Goal: Transaction & Acquisition: Purchase product/service

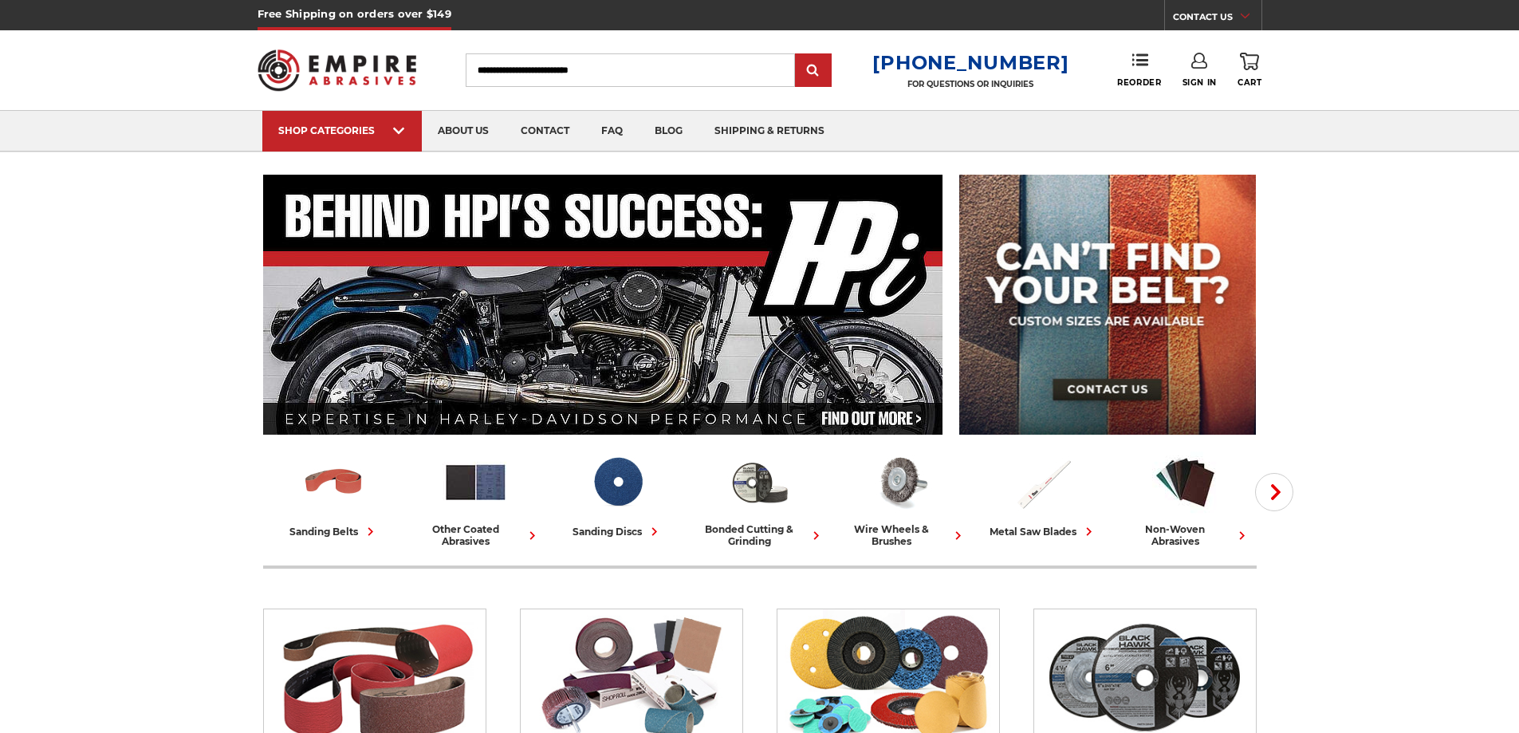
click at [564, 69] on input "Search" at bounding box center [630, 69] width 329 height 33
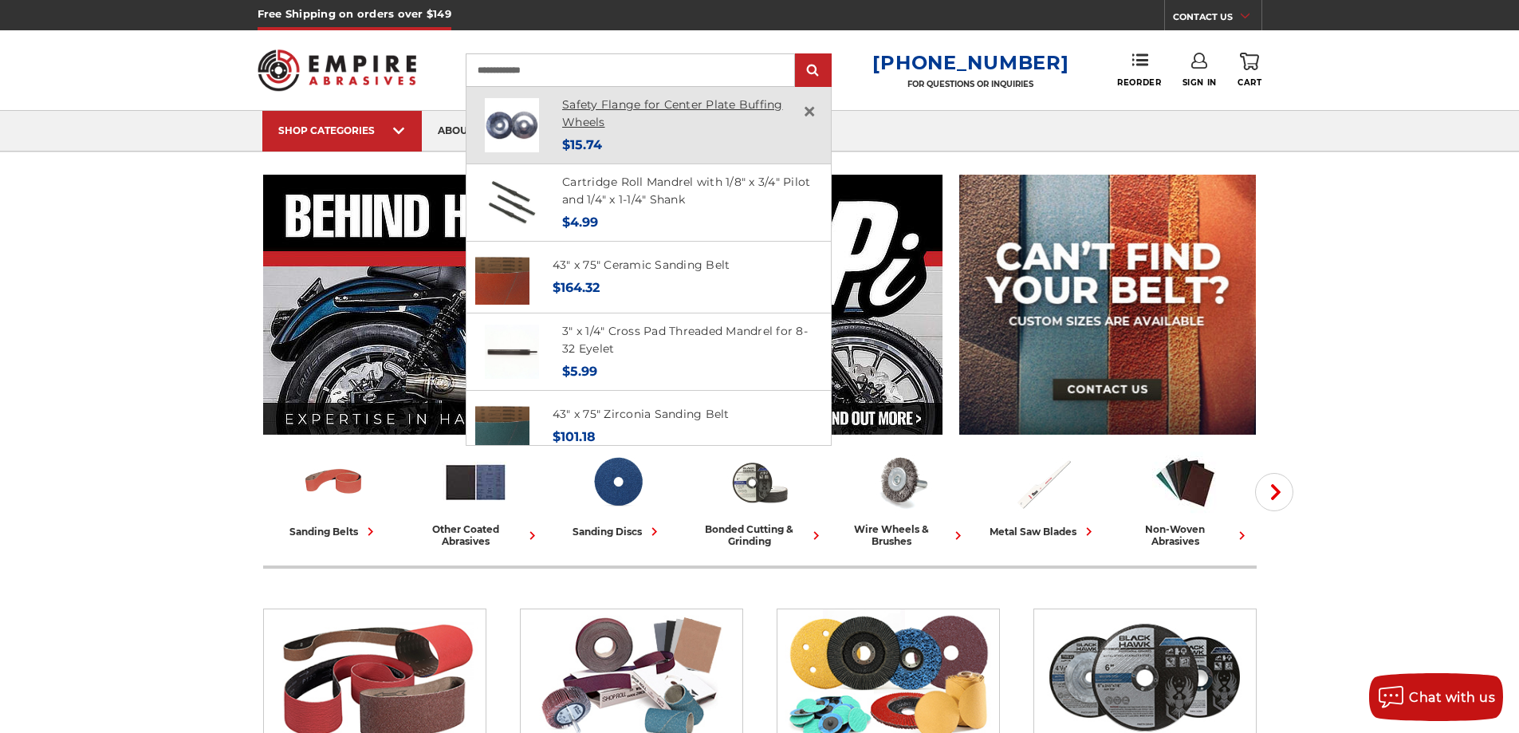
type input "**********"
click at [623, 108] on link "Safety Flange for Center Plate Buffing Wheels" at bounding box center [672, 113] width 221 height 33
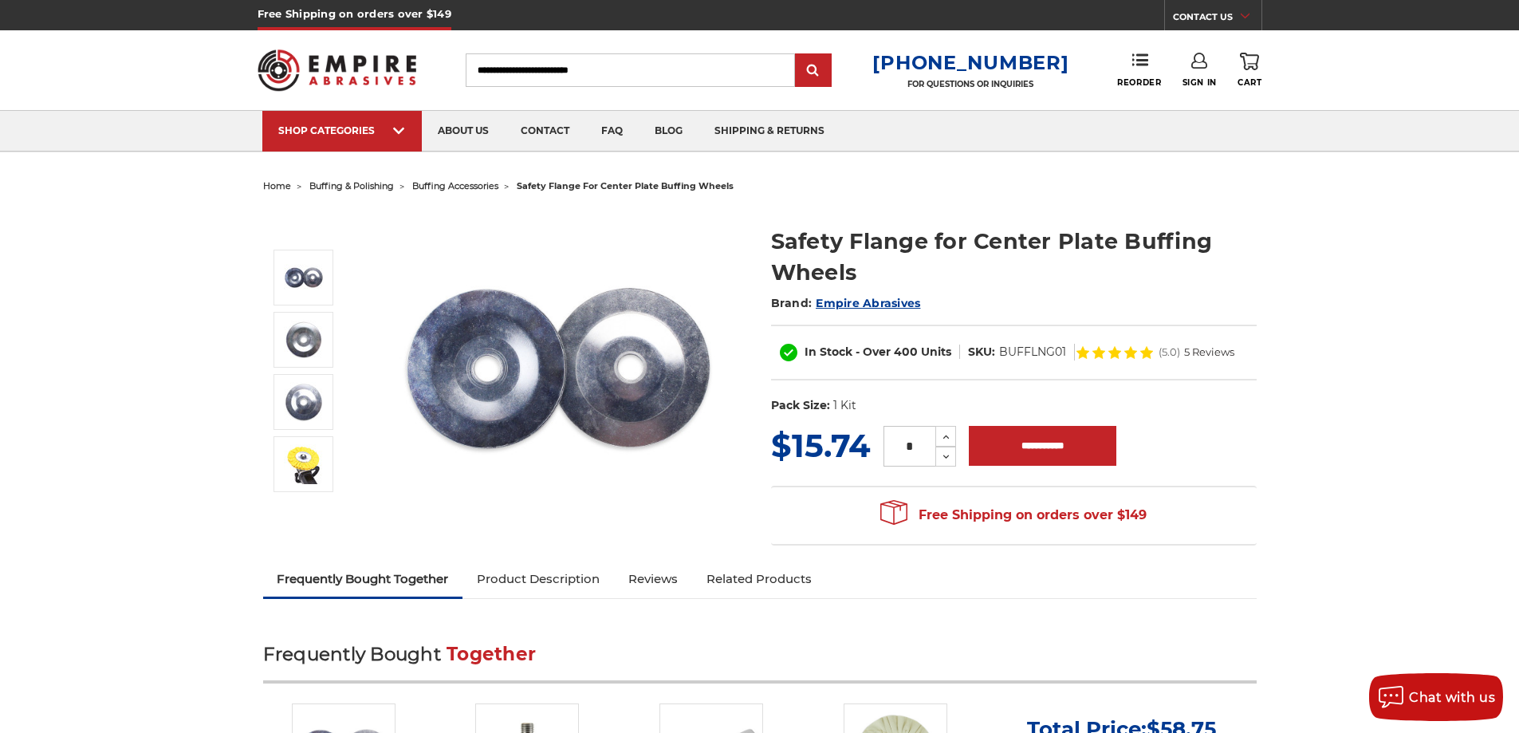
drag, startPoint x: 874, startPoint y: 553, endPoint x: 882, endPoint y: 564, distance: 13.1
click at [875, 553] on section "MSRP: Was: Now: $15.74 (You save ) * Increase Quantity:" at bounding box center [1014, 488] width 508 height 132
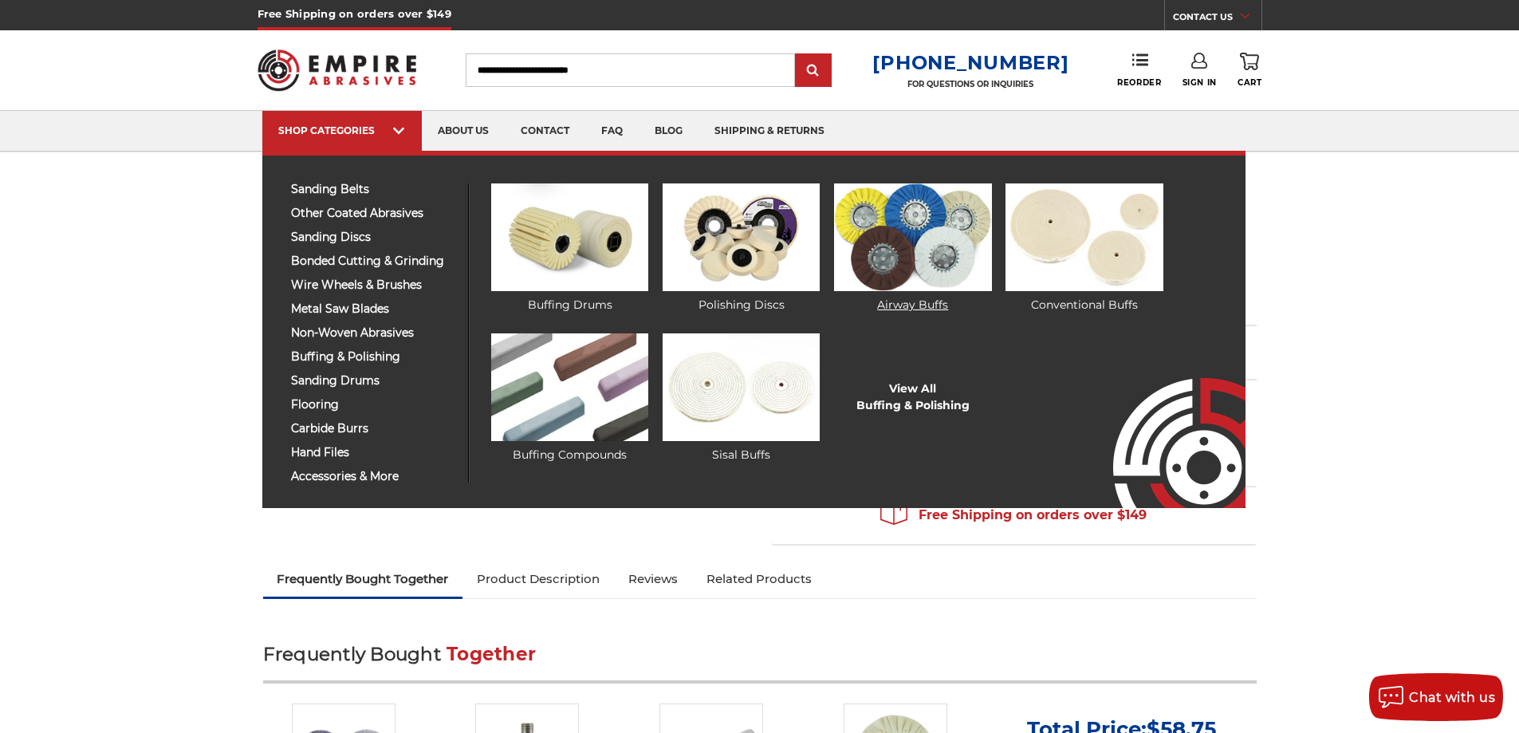
click at [890, 252] on img at bounding box center [912, 237] width 157 height 108
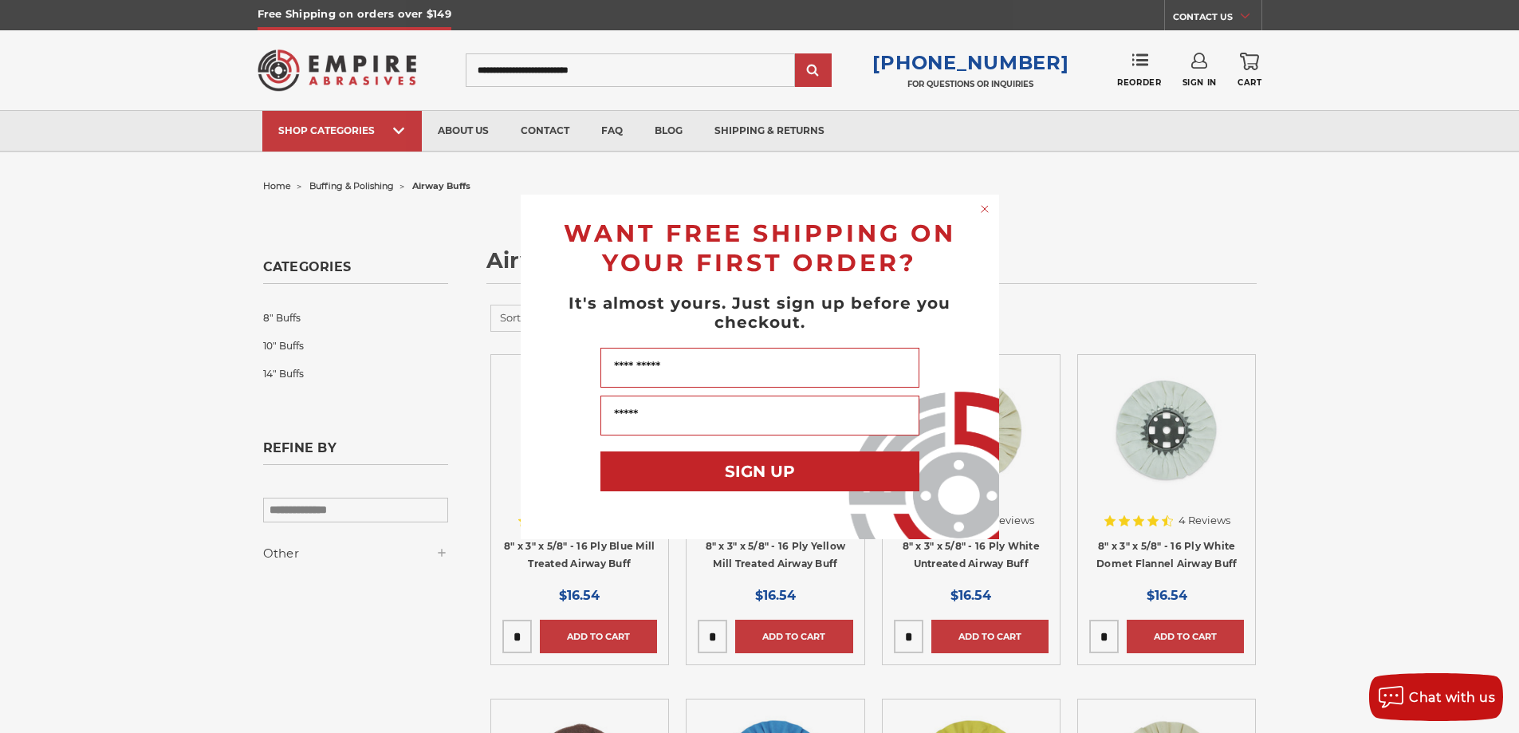
click at [539, 25] on div "Close dialog WANT FREE SHIPPING ON YOUR FIRST ORDER? It's almost yours. Just si…" at bounding box center [759, 366] width 1519 height 733
